Goal: Information Seeking & Learning: Compare options

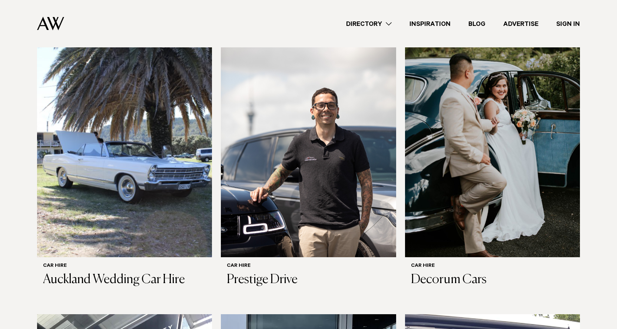
scroll to position [222, 0]
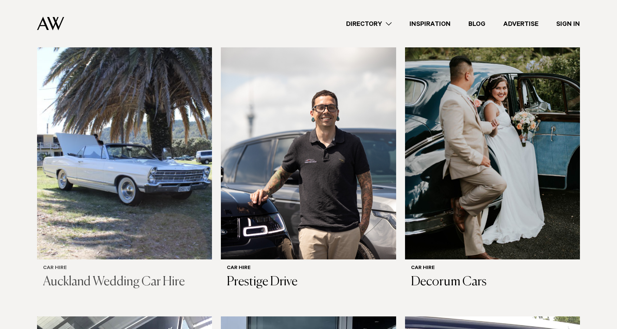
click at [167, 183] on img at bounding box center [124, 142] width 175 height 235
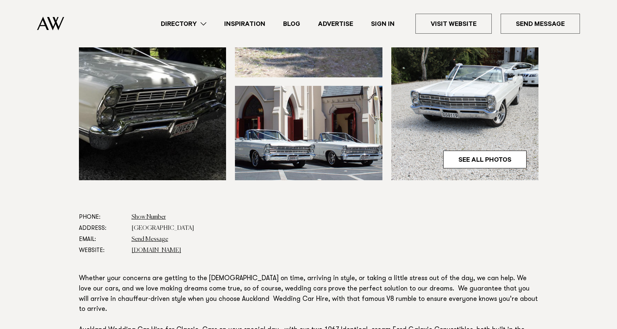
scroll to position [333, 0]
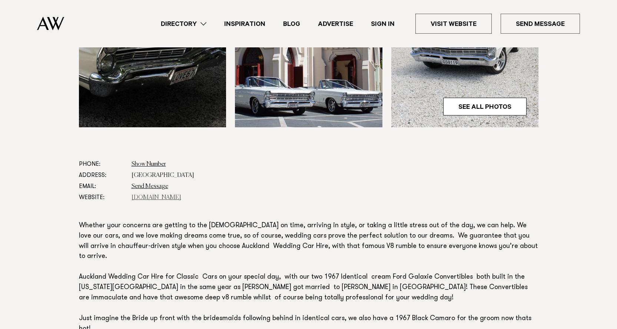
click at [143, 196] on link "aucklandweddingcarhire.co.nz" at bounding box center [157, 198] width 50 height 6
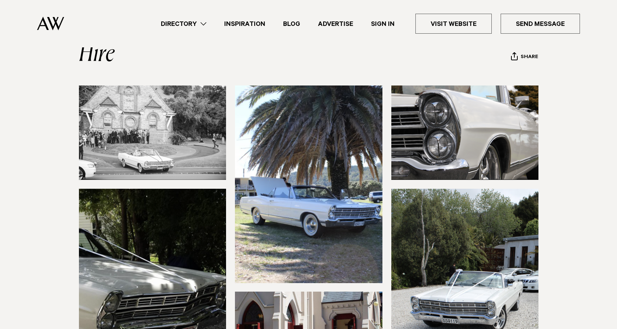
scroll to position [74, 0]
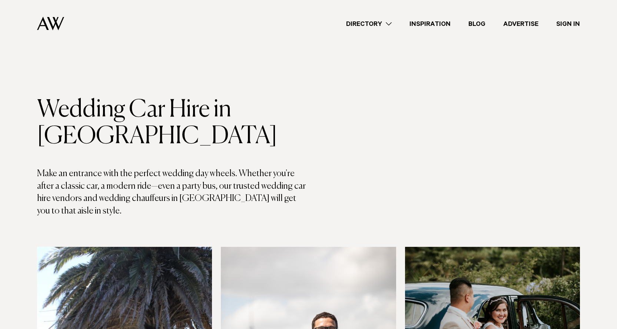
scroll to position [222, 0]
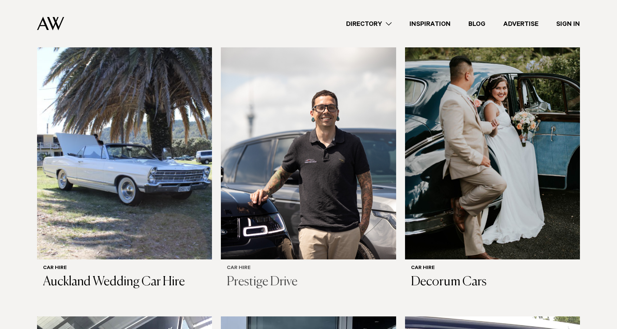
click at [323, 161] on img at bounding box center [308, 142] width 175 height 235
click at [491, 156] on img at bounding box center [492, 142] width 175 height 235
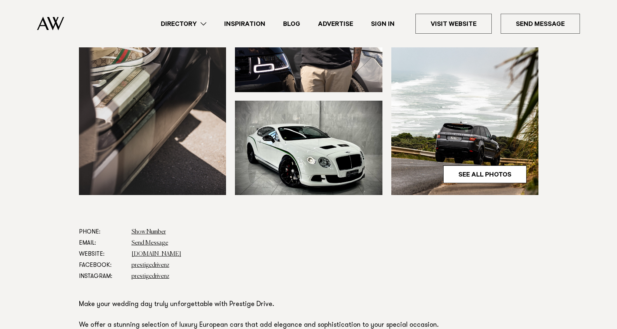
scroll to position [259, 0]
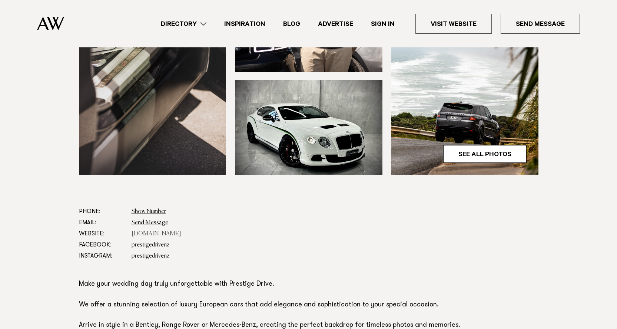
click at [153, 232] on link "prestigedrive.co.nz" at bounding box center [157, 234] width 50 height 6
